Goal: Task Accomplishment & Management: Use online tool/utility

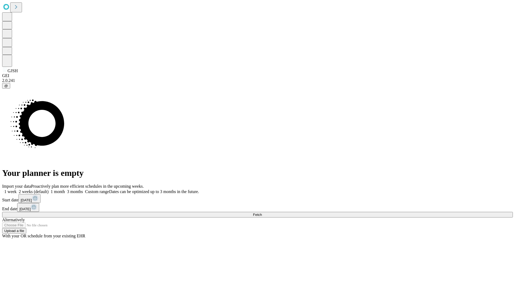
click at [262, 212] on span "Fetch" at bounding box center [257, 214] width 9 height 4
